Goal: Information Seeking & Learning: Learn about a topic

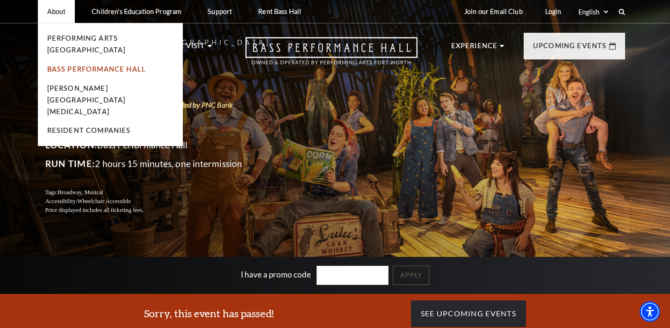
click at [72, 65] on link "Bass Performance Hall" at bounding box center [96, 69] width 99 height 8
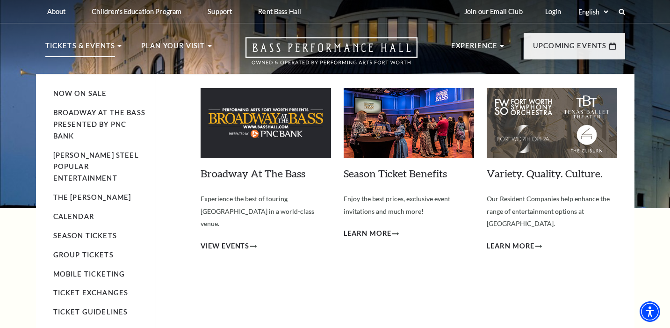
click at [260, 137] on img at bounding box center [266, 123] width 130 height 70
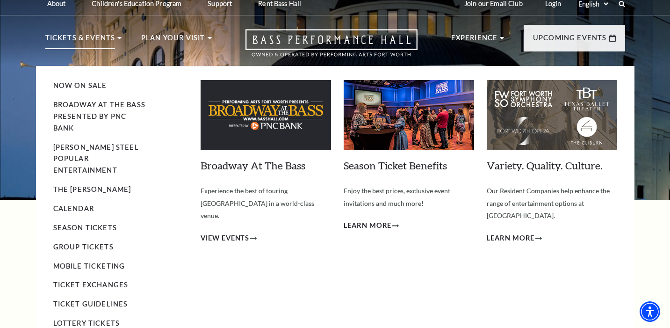
scroll to position [9, 0]
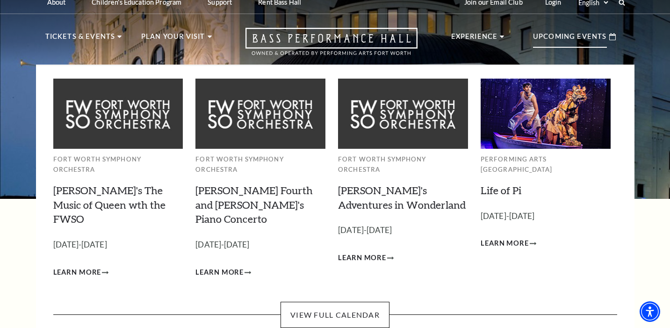
click at [621, 38] on div "Upcoming Events" at bounding box center [574, 36] width 101 height 27
click at [598, 37] on p "Upcoming Events" at bounding box center [570, 39] width 74 height 17
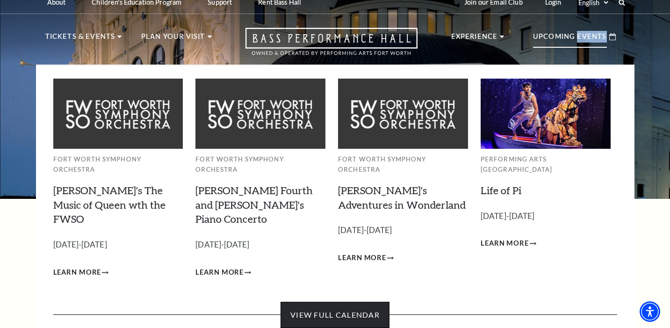
click at [368, 301] on link "View Full Calendar" at bounding box center [334, 314] width 109 height 26
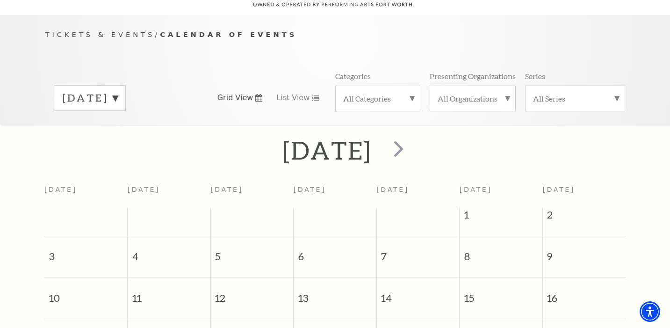
scroll to position [83, 0]
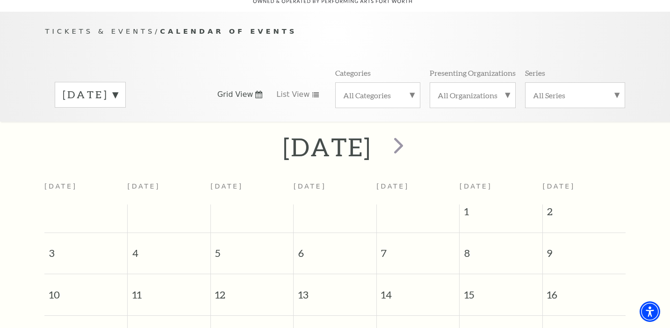
click at [369, 141] on h2 "August 2025" at bounding box center [327, 147] width 88 height 30
click at [118, 87] on label "August 2025" at bounding box center [90, 94] width 55 height 14
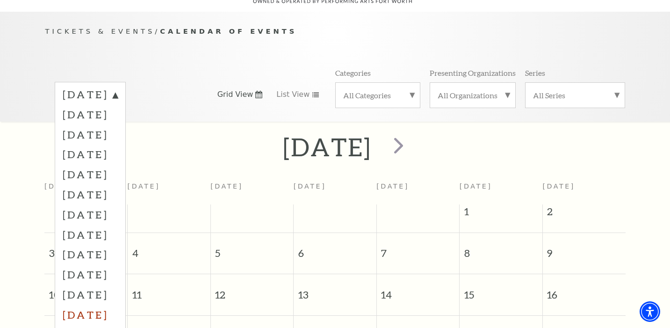
click at [110, 304] on label "July 2026" at bounding box center [90, 314] width 55 height 20
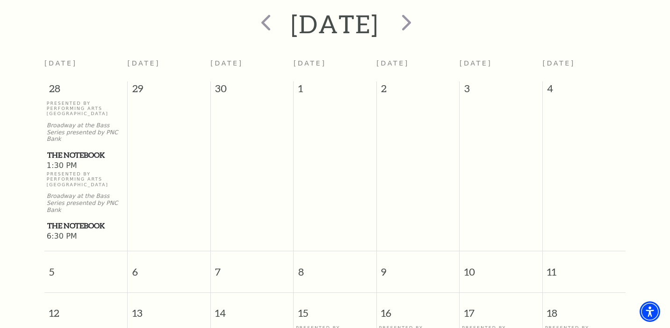
scroll to position [188, 0]
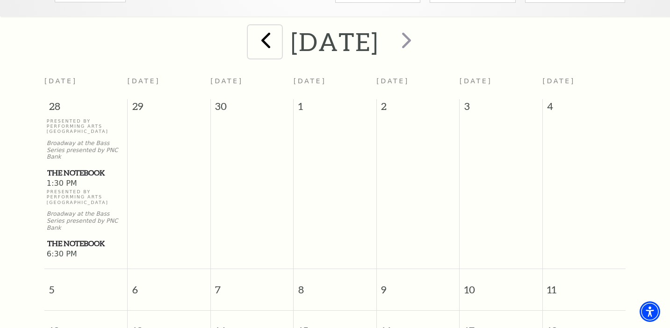
click at [252, 28] on span "prev" at bounding box center [265, 40] width 27 height 27
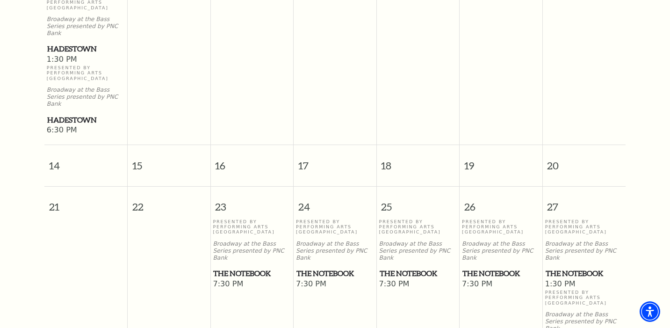
scroll to position [495, 0]
click at [499, 266] on span "The Notebook" at bounding box center [500, 272] width 77 height 12
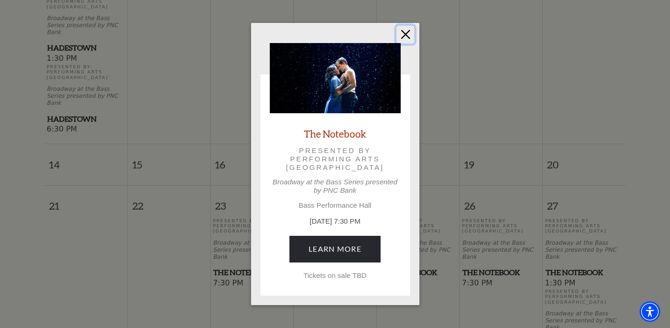
click at [409, 36] on button "Close" at bounding box center [405, 35] width 18 height 18
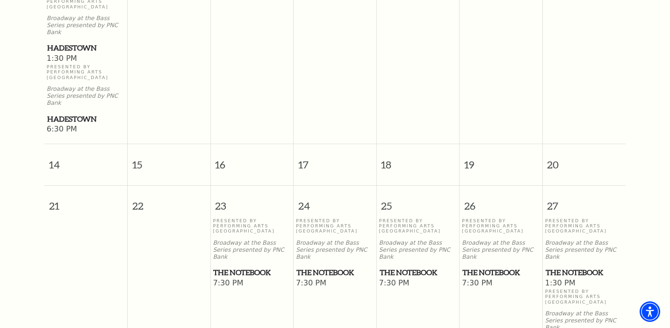
click at [559, 266] on span "The Notebook" at bounding box center [584, 272] width 78 height 12
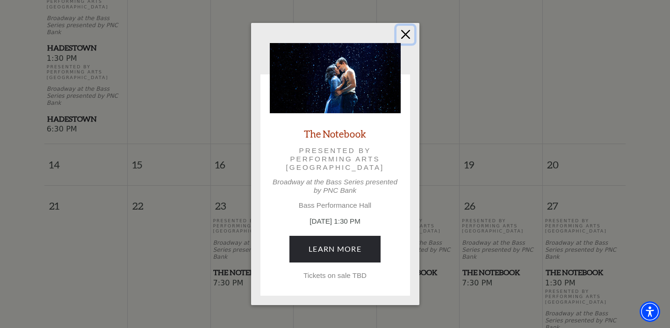
click at [403, 33] on button "Close" at bounding box center [405, 35] width 18 height 18
